Goal: Information Seeking & Learning: Learn about a topic

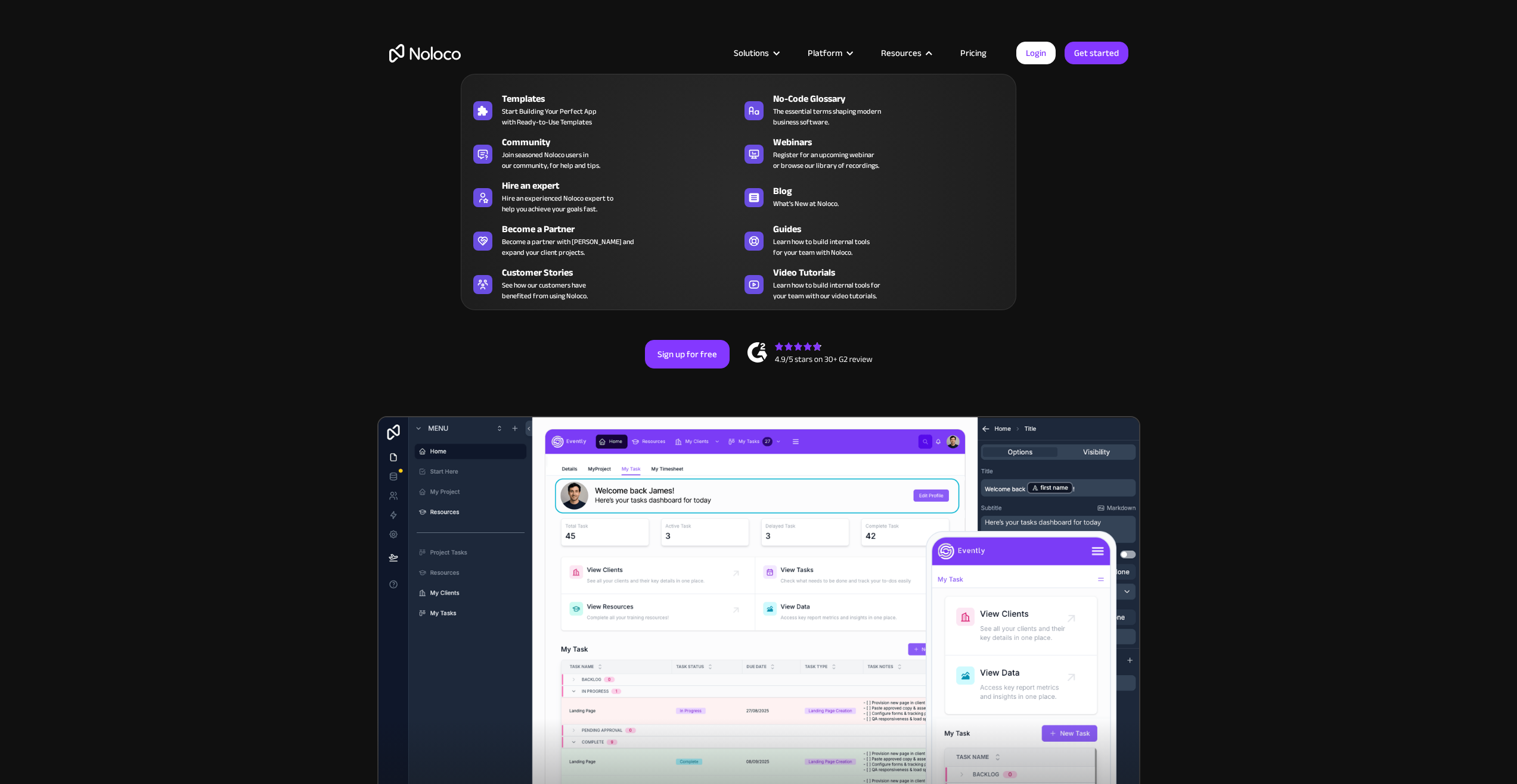
click at [931, 56] on div at bounding box center [929, 54] width 9 height 9
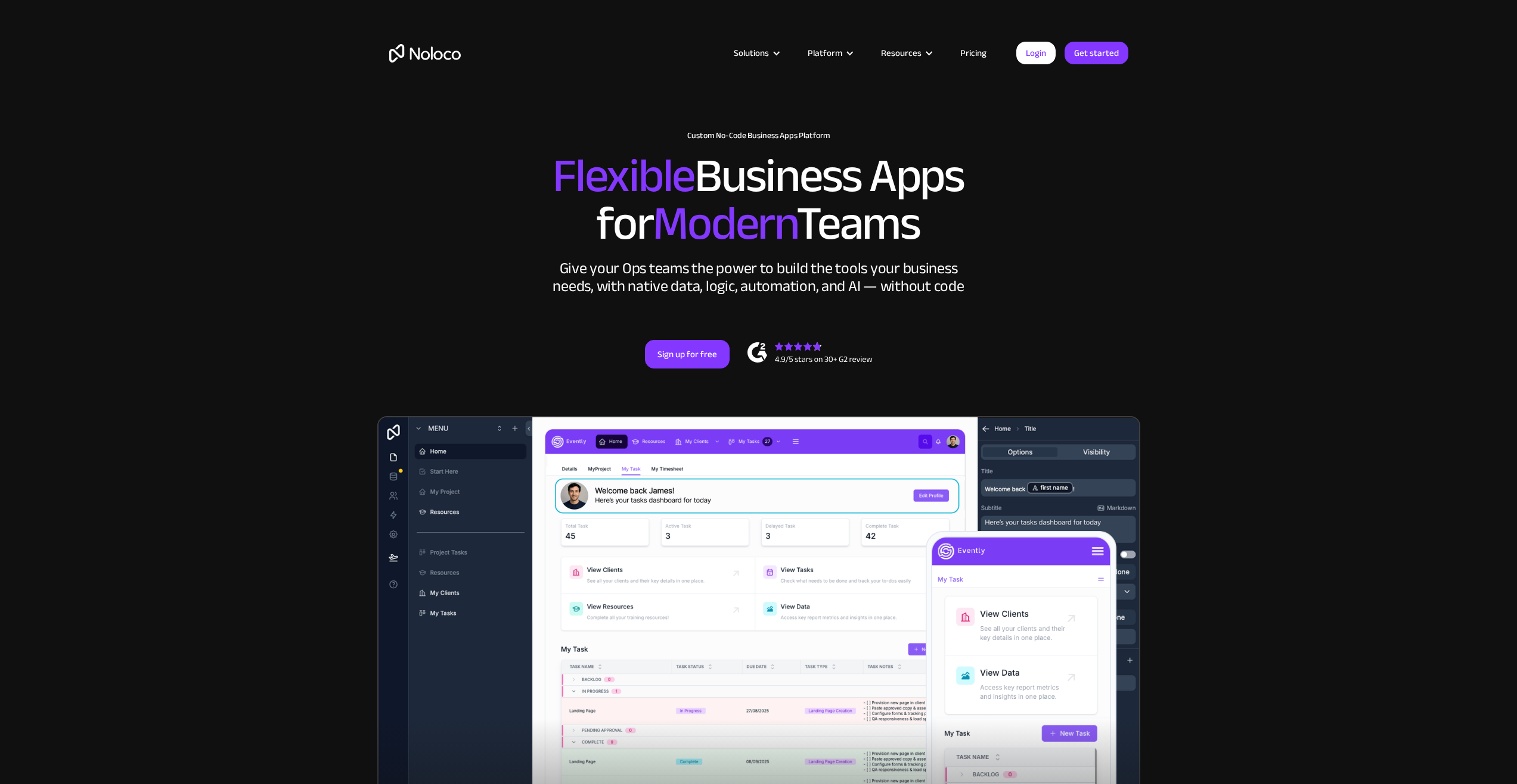
click at [916, 54] on div "Resources" at bounding box center [901, 53] width 41 height 16
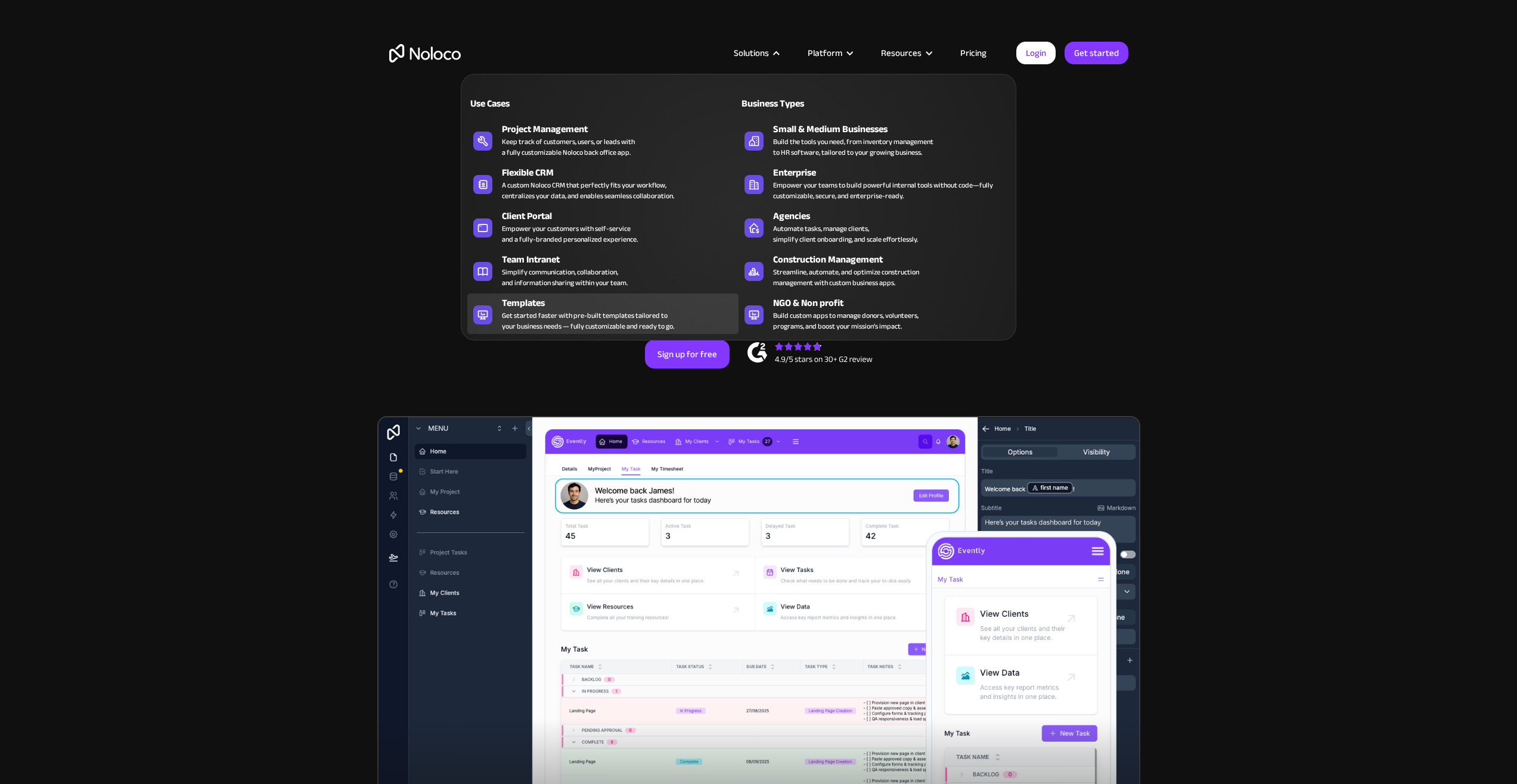
click at [573, 310] on div "Get started faster with pre-built templates tailored to your business needs — f…" at bounding box center [588, 321] width 172 height 21
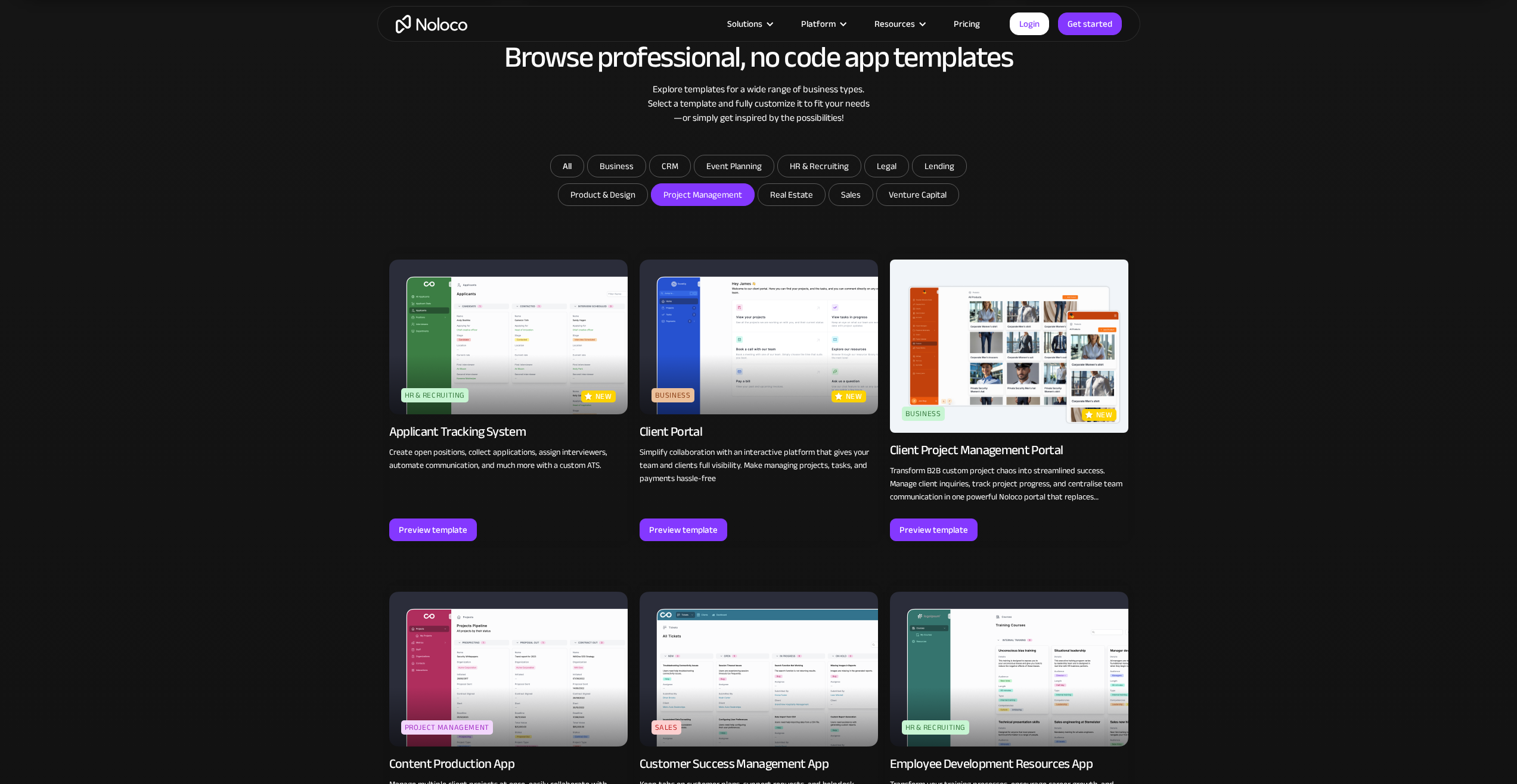
click at [734, 196] on input "Project Management" at bounding box center [702, 195] width 103 height 21
checkbox input "true"
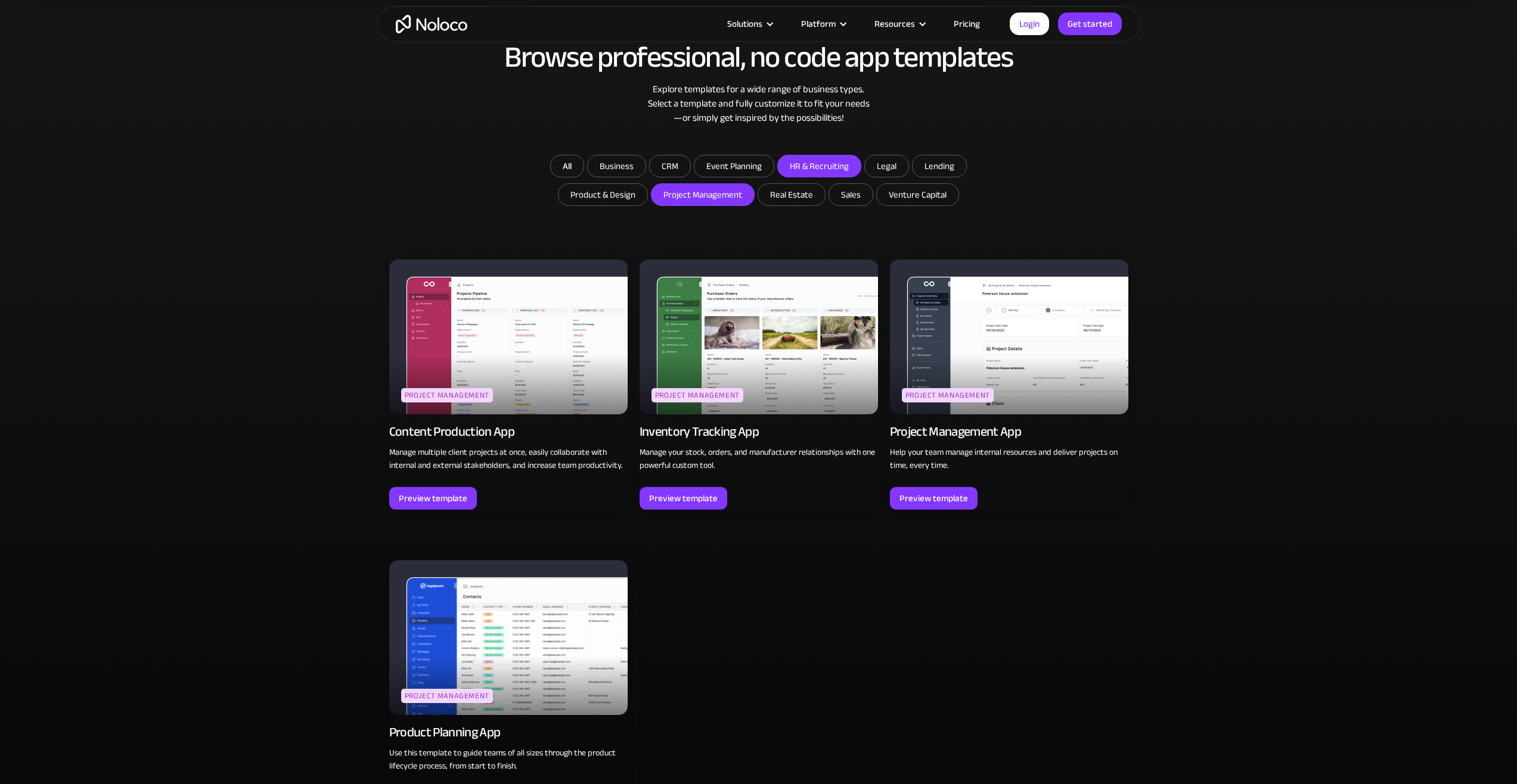
click at [813, 156] on input "HR & Recruiting" at bounding box center [819, 166] width 83 height 21
checkbox input "true"
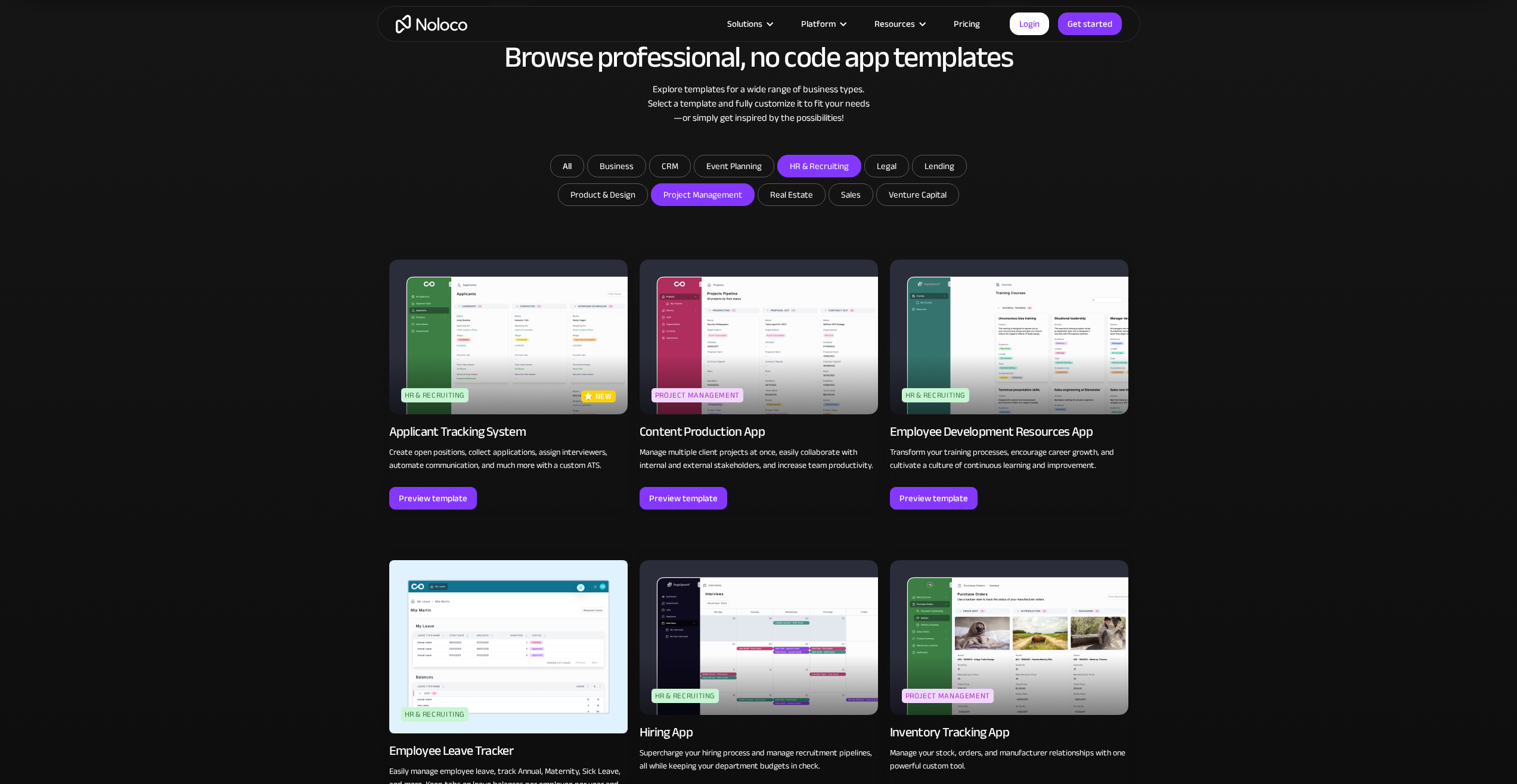
click at [708, 184] on input "Project Management" at bounding box center [702, 195] width 103 height 21
checkbox input "false"
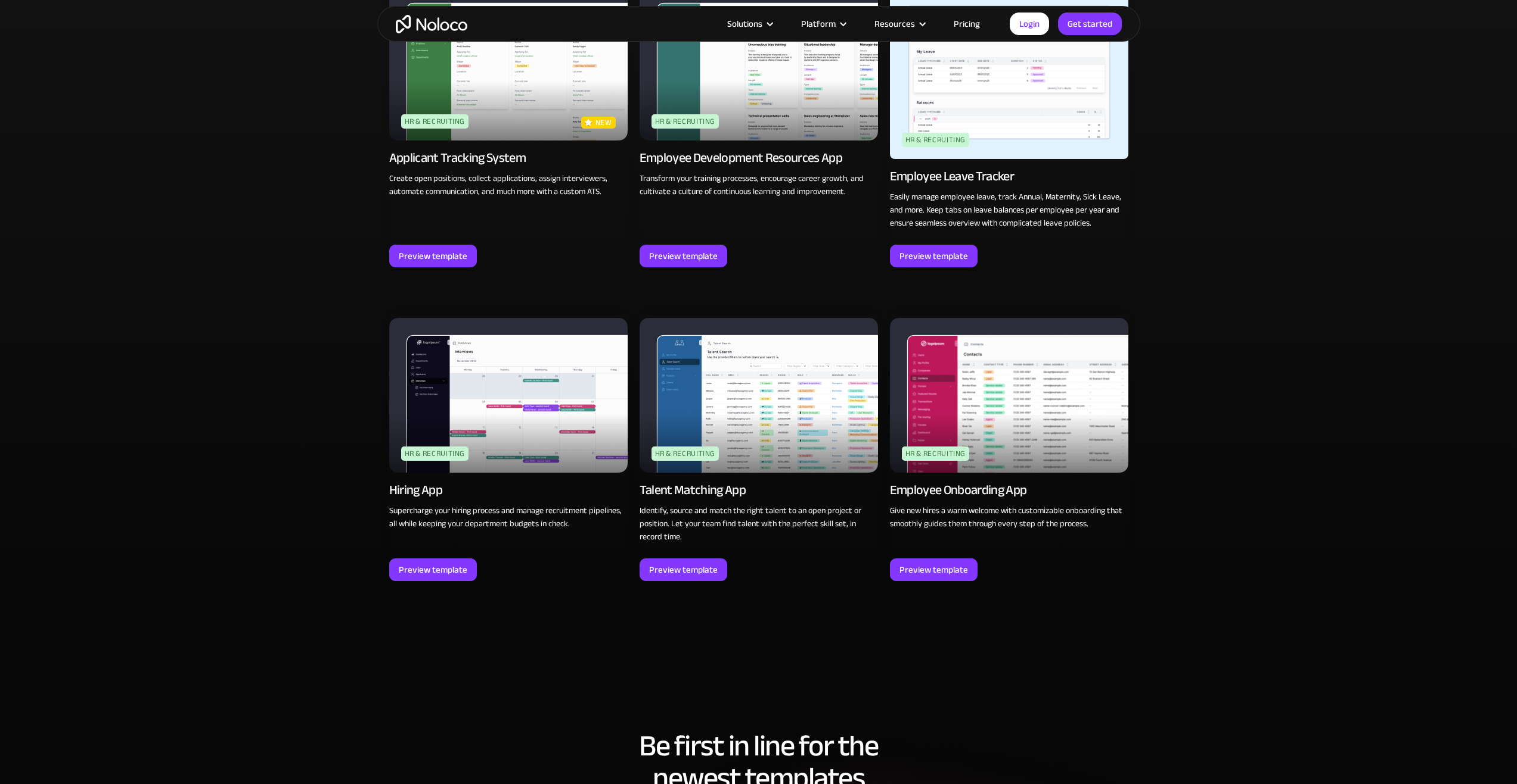
scroll to position [1072, 0]
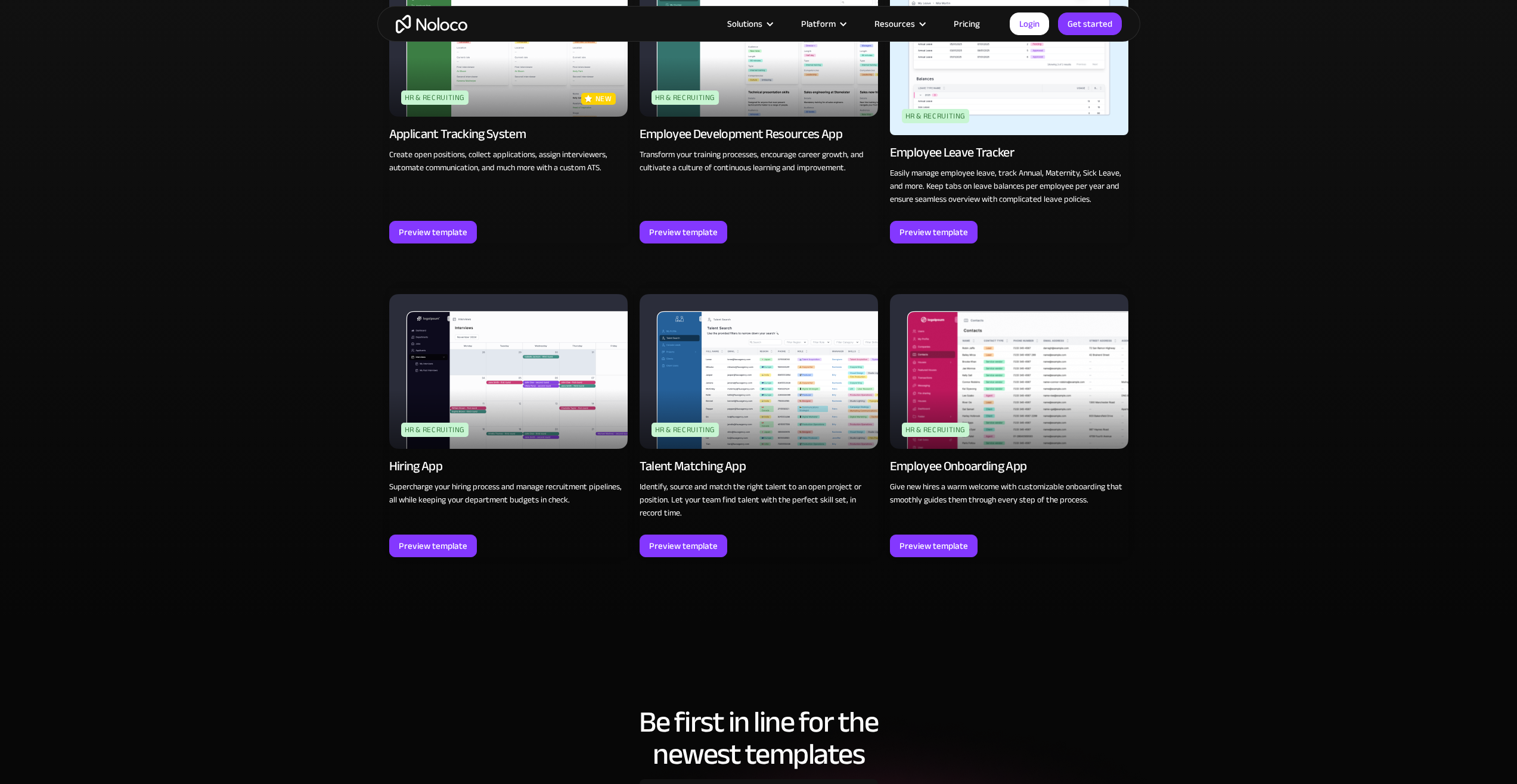
click at [1113, 388] on img at bounding box center [1008, 371] width 238 height 155
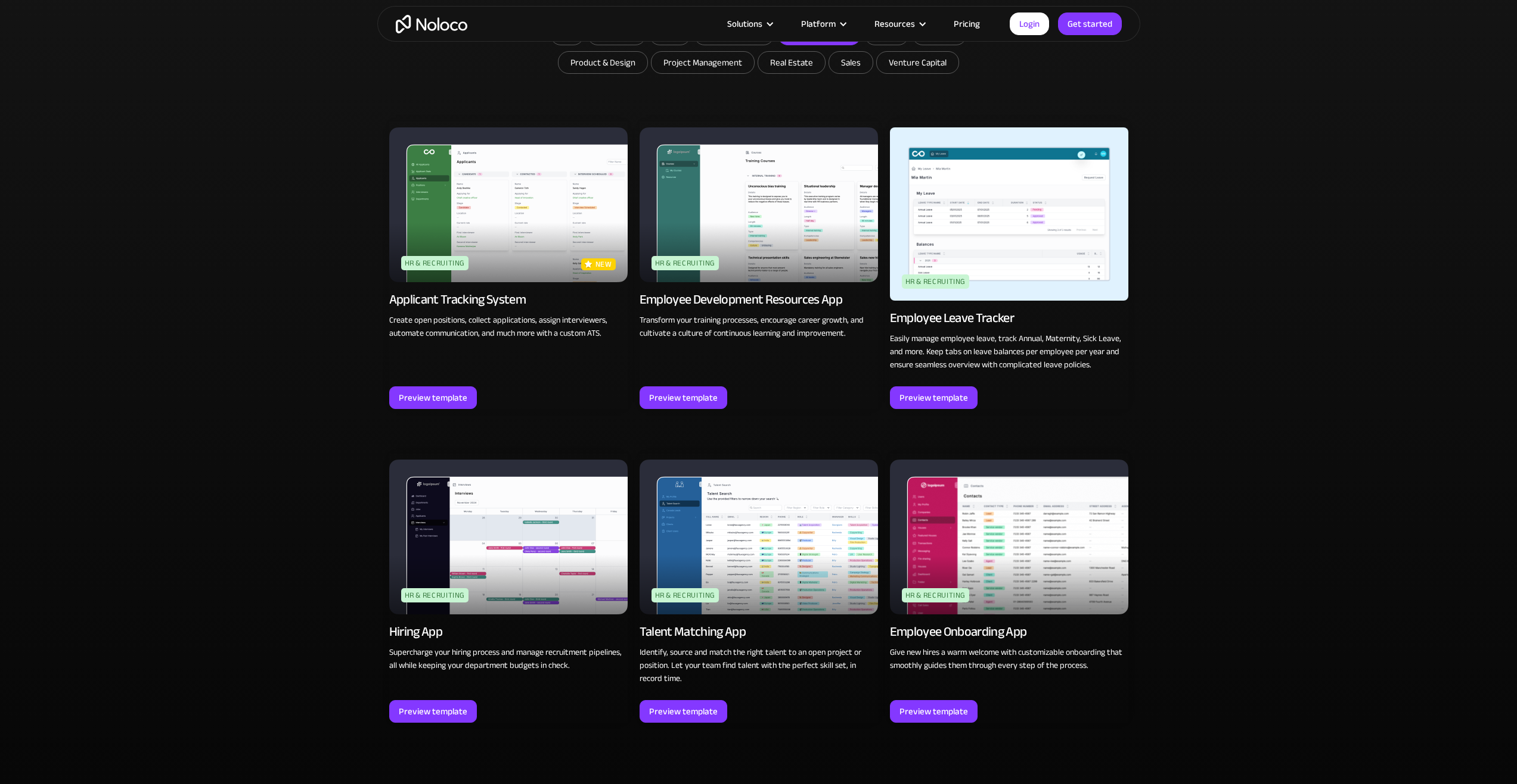
scroll to position [869, 0]
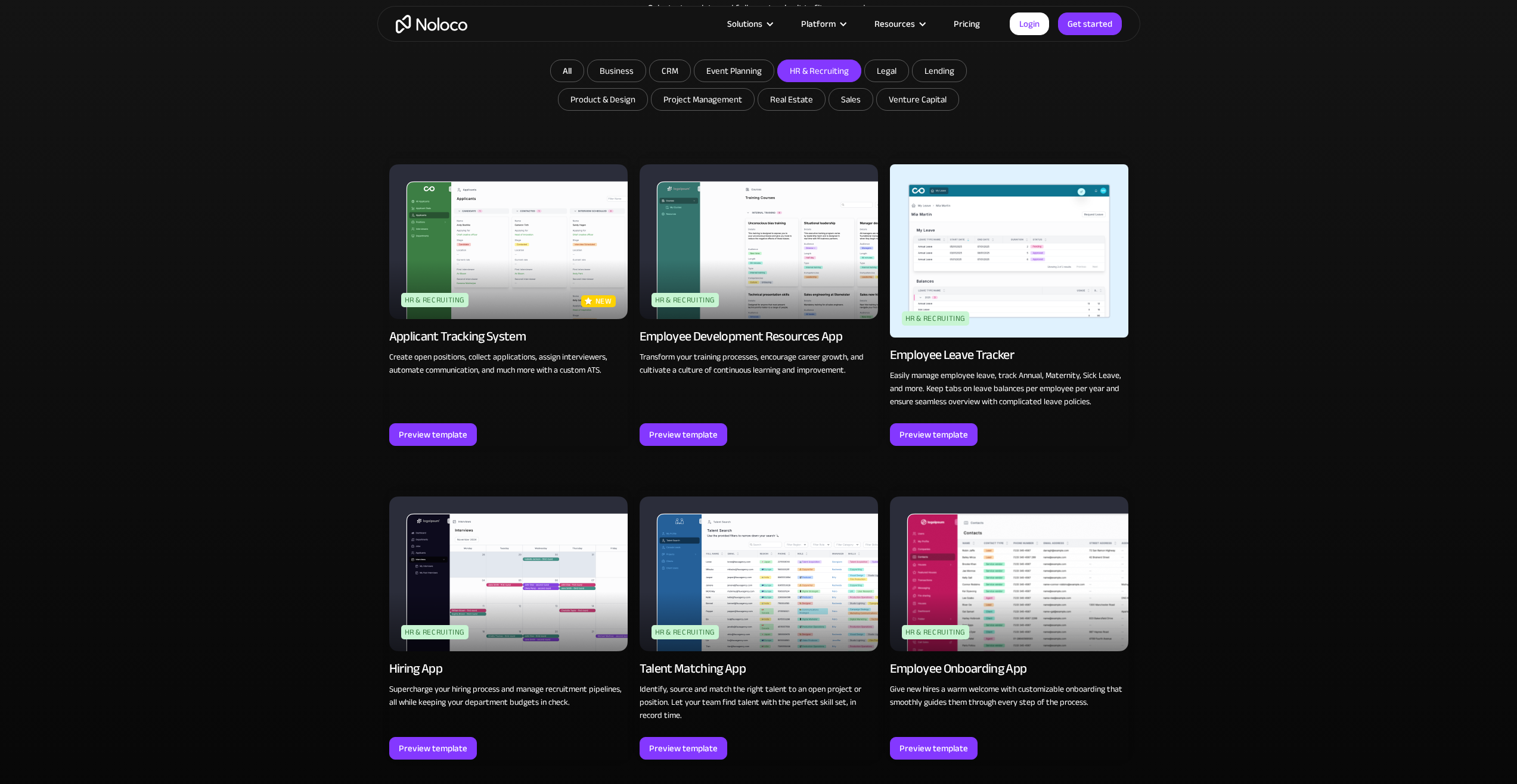
drag, startPoint x: 194, startPoint y: 1, endPoint x: 143, endPoint y: 421, distance: 423.1
click at [143, 421] on div "Browse professional, no code app templates Explore templates for a wide range o…" at bounding box center [758, 380] width 1517 height 891
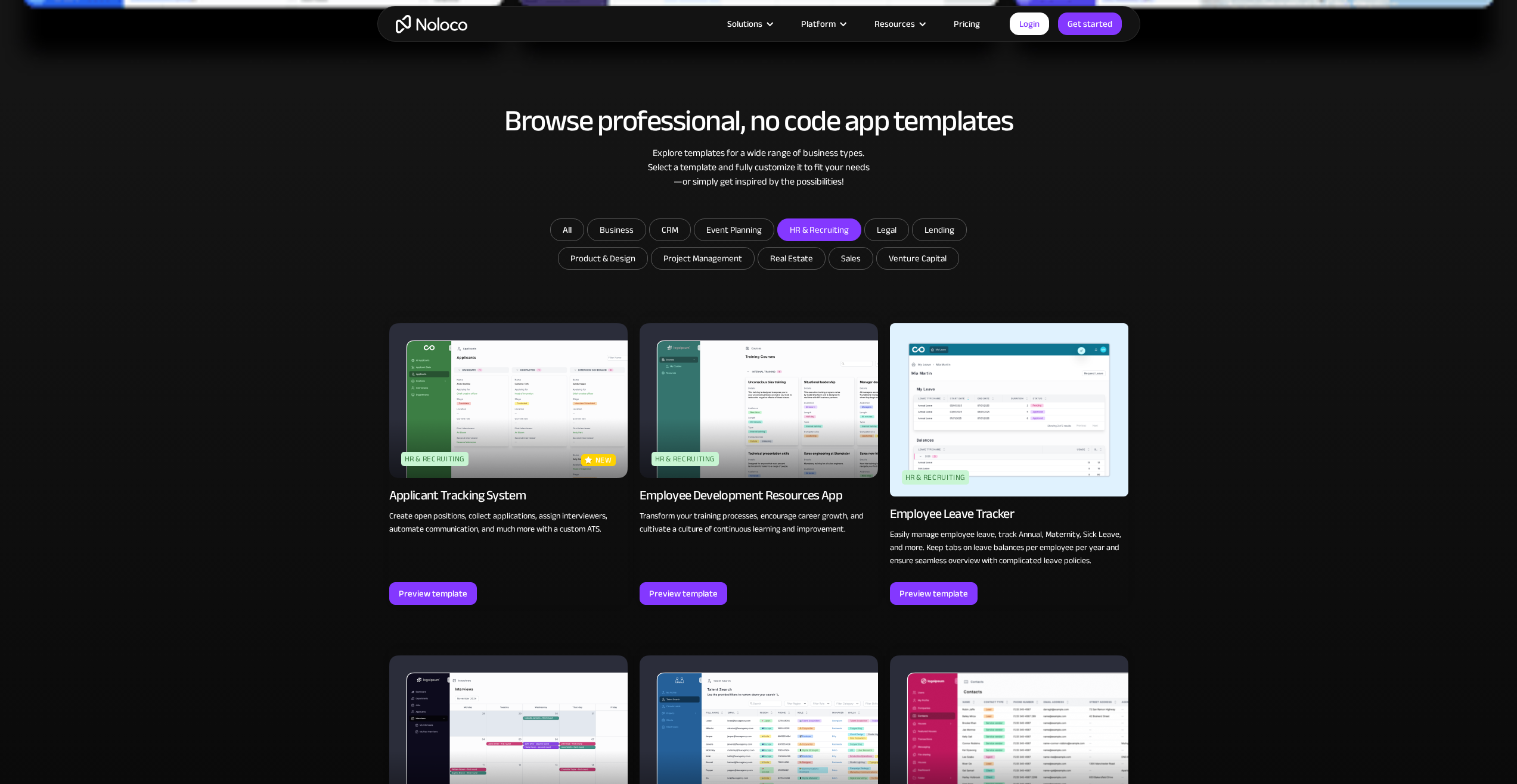
scroll to position [690, 0]
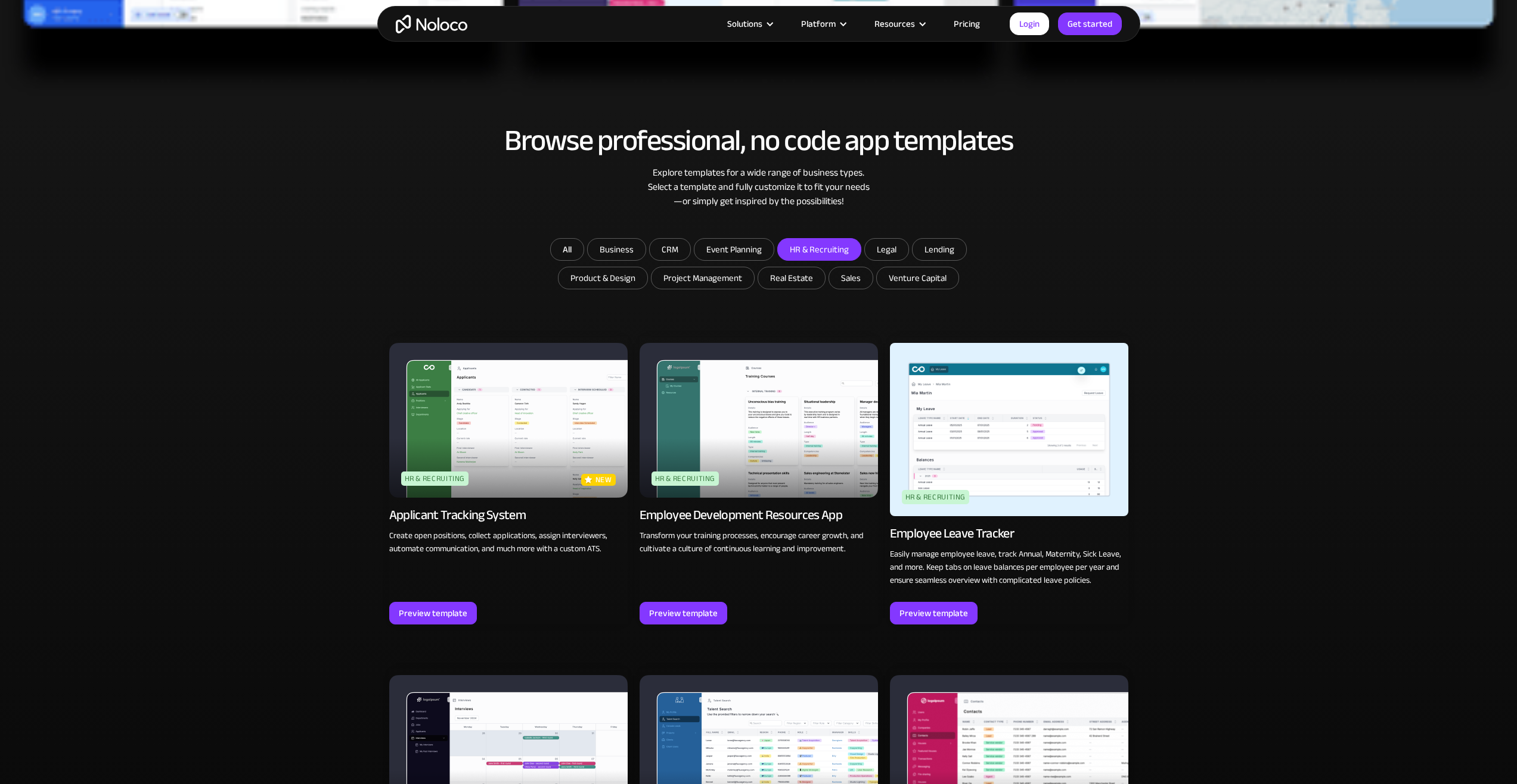
click at [417, 522] on div "Applicant Tracking System" at bounding box center [458, 515] width 137 height 17
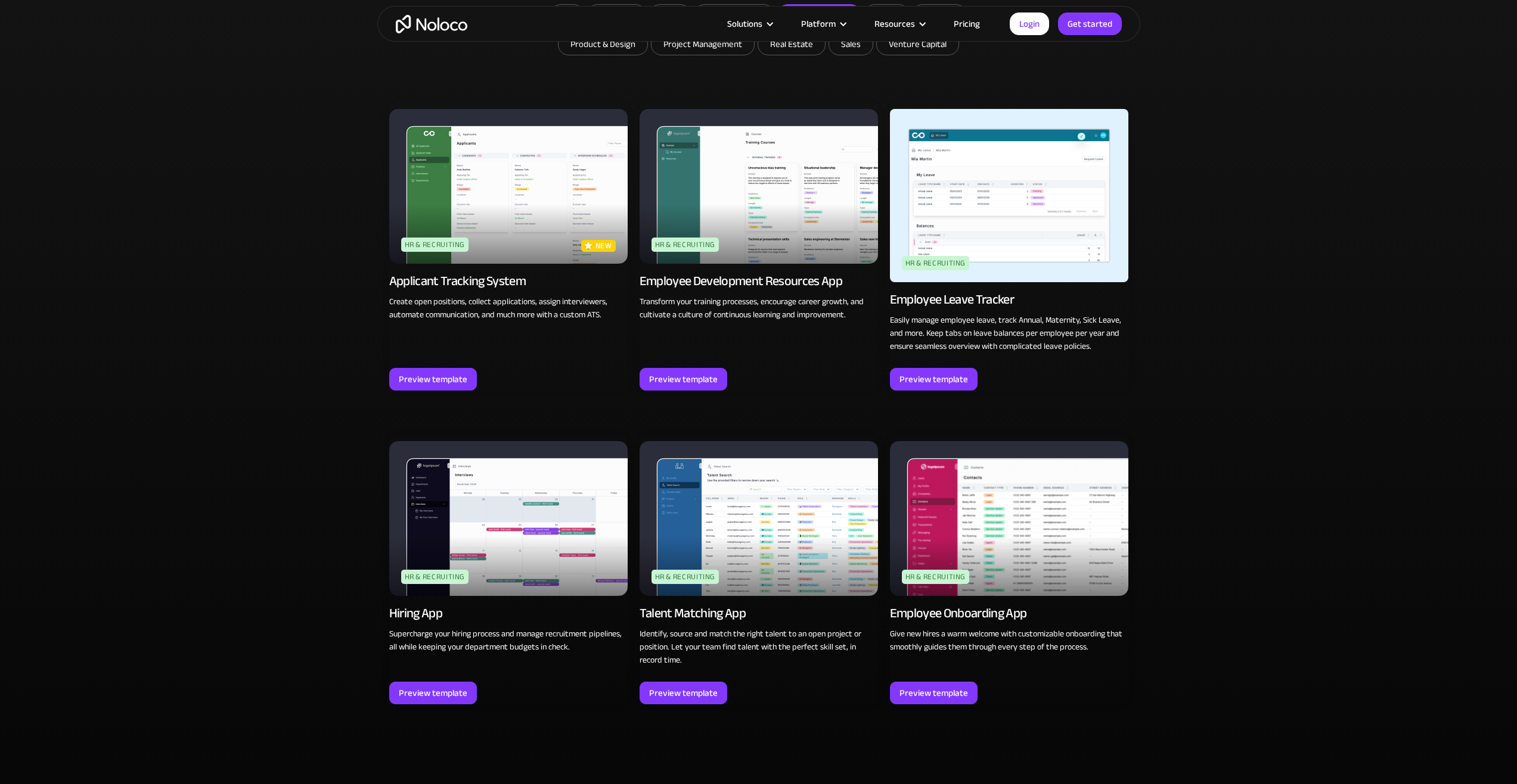
scroll to position [929, 0]
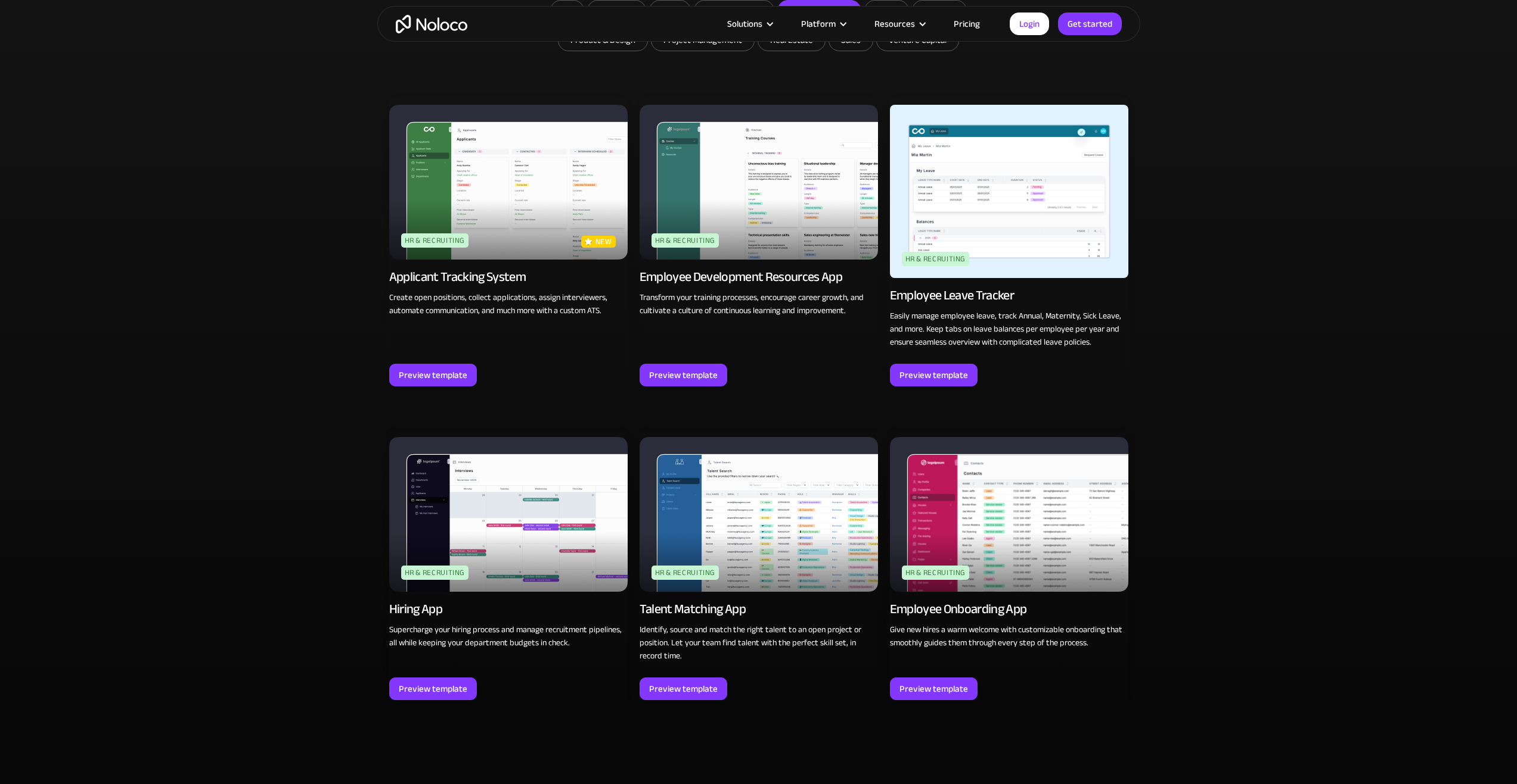
click at [815, 196] on img at bounding box center [758, 182] width 238 height 155
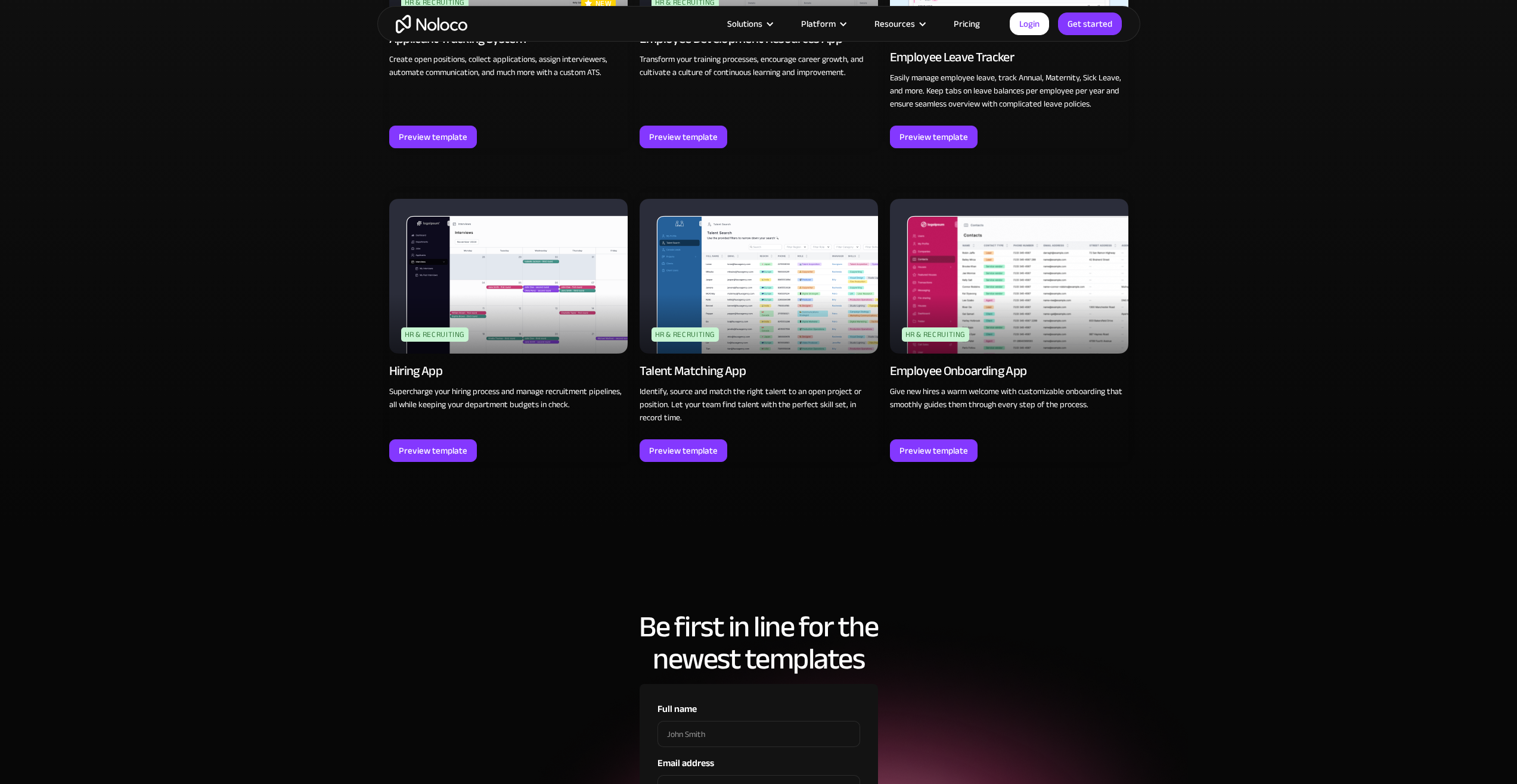
click at [964, 354] on div "Employee Onboarding App Give new hires a warm welcome with customizable onboard…" at bounding box center [1008, 383] width 238 height 57
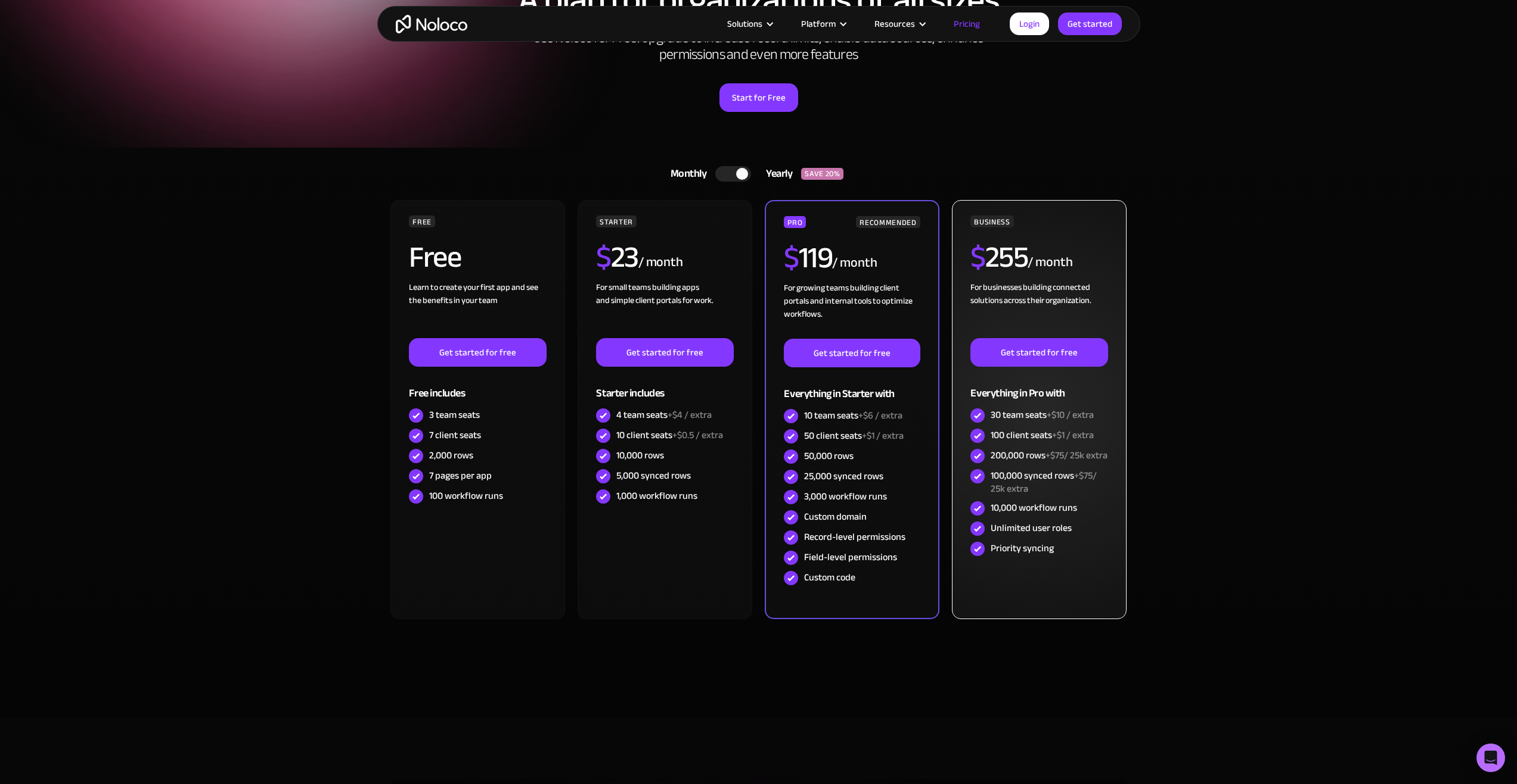
click at [961, 609] on div "BUSINESS $ 255 / month For businesses building connected solutions across their…" at bounding box center [1039, 410] width 174 height 419
